Goal: Find contact information: Find contact information

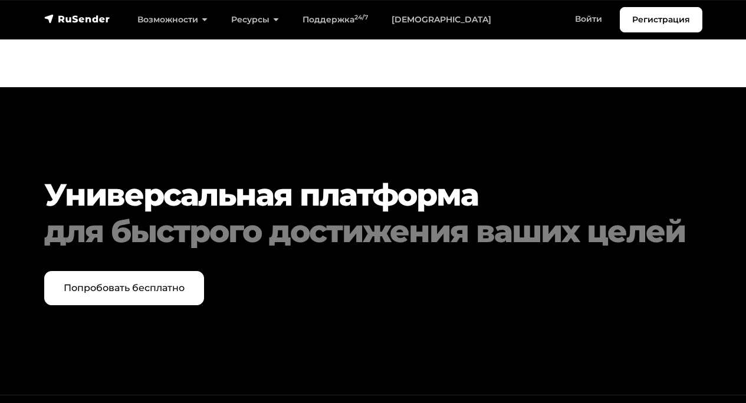
scroll to position [5817, 0]
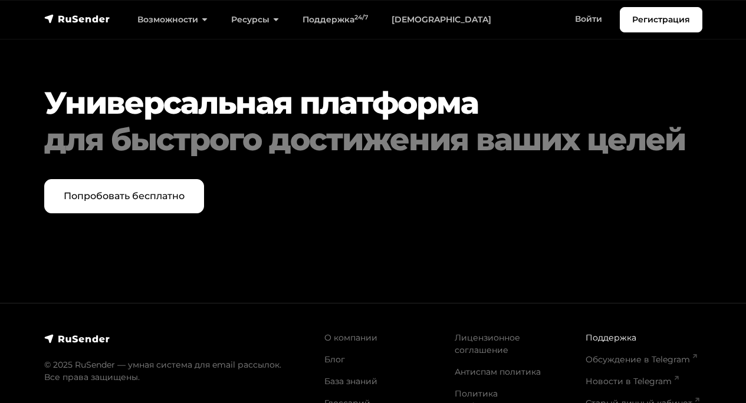
click at [610, 333] on link "Поддержка" at bounding box center [611, 338] width 51 height 11
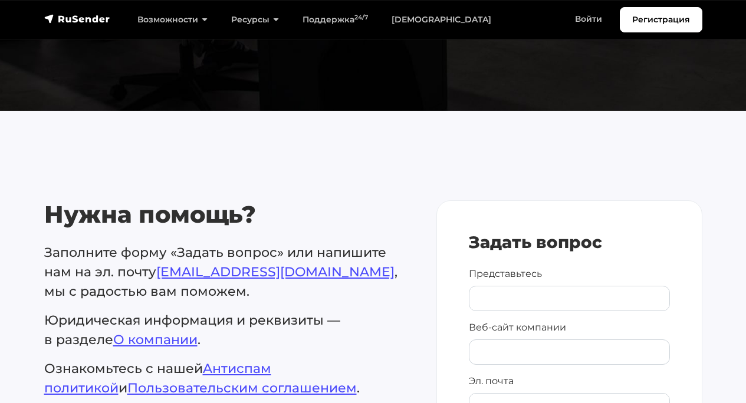
scroll to position [531, 0]
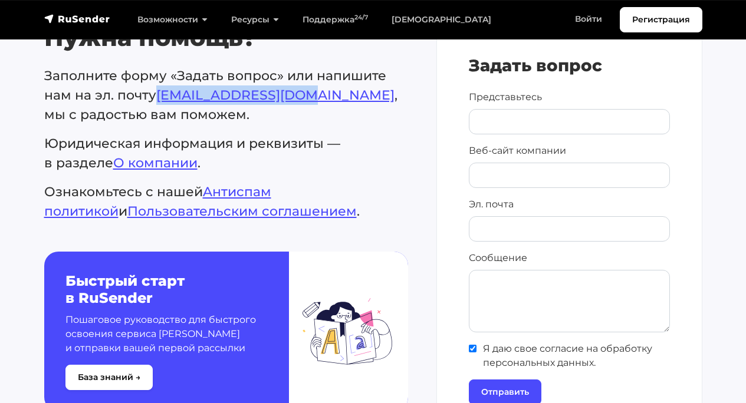
drag, startPoint x: 157, startPoint y: 97, endPoint x: 301, endPoint y: 99, distance: 143.9
click at [301, 99] on p "Заполните форму «Задать вопрос» или напишите нам на эл. почту [EMAIL_ADDRESS][D…" at bounding box center [226, 95] width 364 height 58
copy link "[EMAIL_ADDRESS][DOMAIN_NAME]"
